Goal: Transaction & Acquisition: Purchase product/service

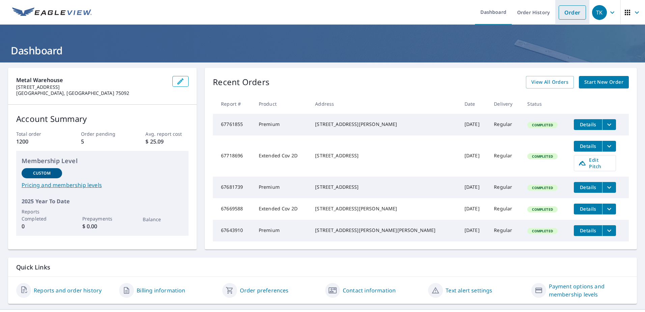
click at [569, 13] on link "Order" at bounding box center [572, 12] width 27 height 14
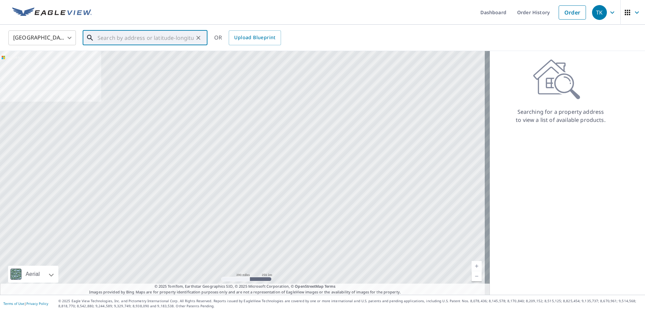
paste input "[STREET_ADDRESS][PERSON_NAME][PERSON_NAME]"
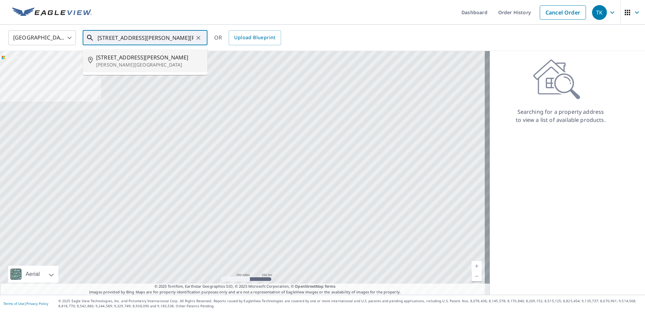
click at [122, 60] on span "[STREET_ADDRESS][PERSON_NAME]" at bounding box center [149, 57] width 106 height 8
type input "[STREET_ADDRESS][PERSON_NAME][PERSON_NAME]"
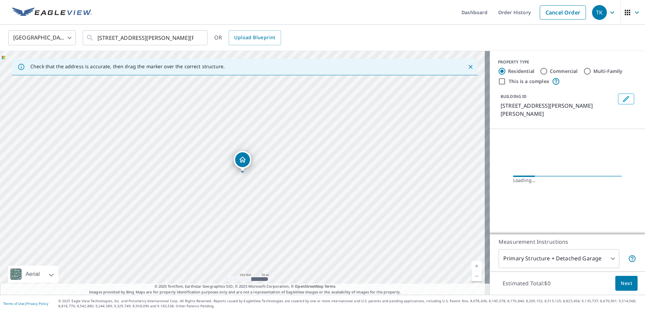
click at [471, 264] on link "Current Level 17, Zoom In" at bounding box center [476, 266] width 10 height 10
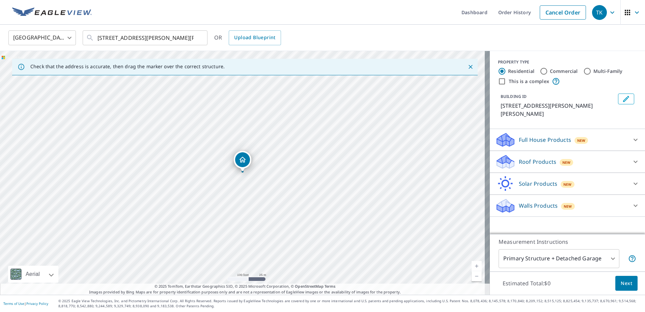
click at [471, 264] on link "Current Level 18, Zoom In" at bounding box center [476, 266] width 10 height 10
click at [538, 158] on p "Roof Products" at bounding box center [537, 162] width 37 height 8
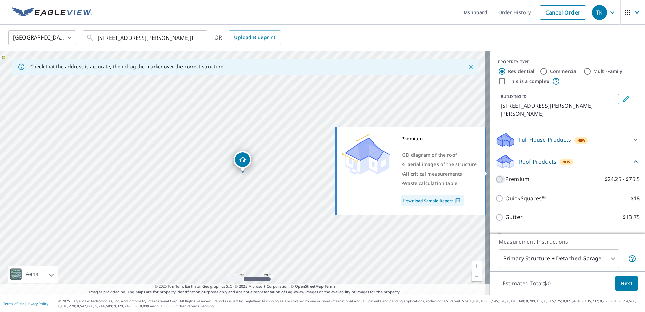
click at [495, 175] on input "Premium $24.25 - $75.5" at bounding box center [500, 179] width 10 height 8
checkbox input "true"
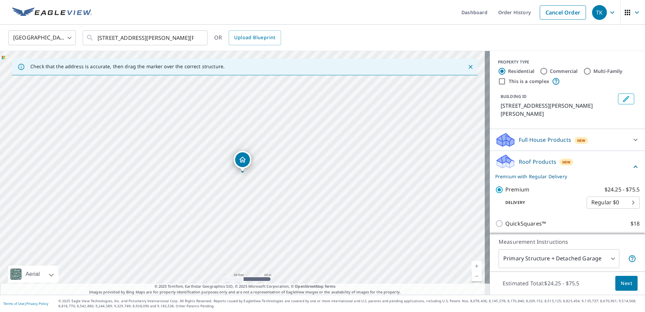
click at [623, 282] on span "Next" at bounding box center [626, 283] width 11 height 8
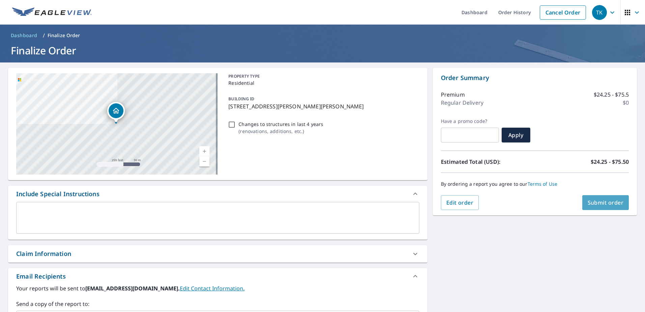
click at [606, 199] on span "Submit order" at bounding box center [606, 202] width 36 height 7
